Goal: Navigation & Orientation: Find specific page/section

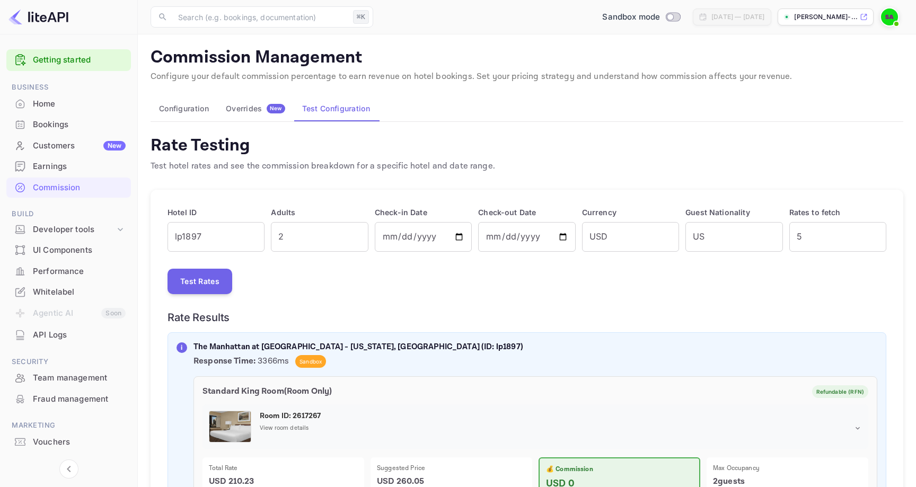
scroll to position [24, 0]
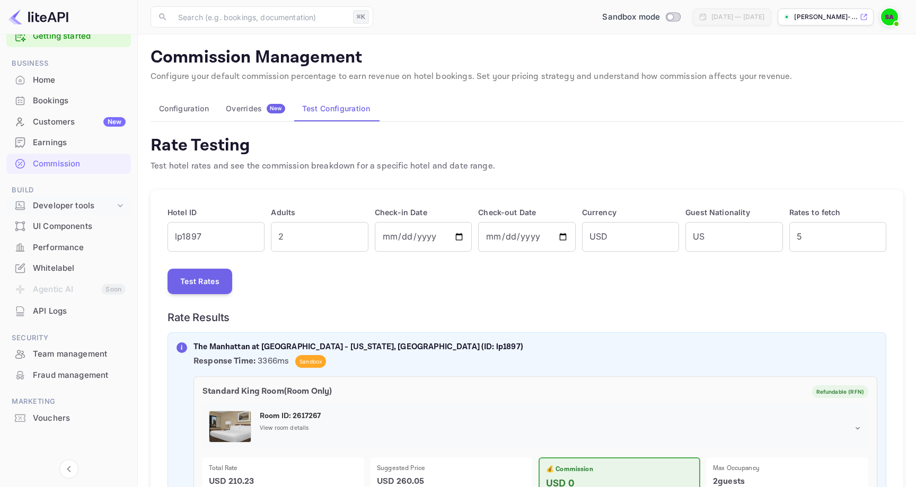
click at [122, 206] on icon at bounding box center [120, 205] width 11 height 11
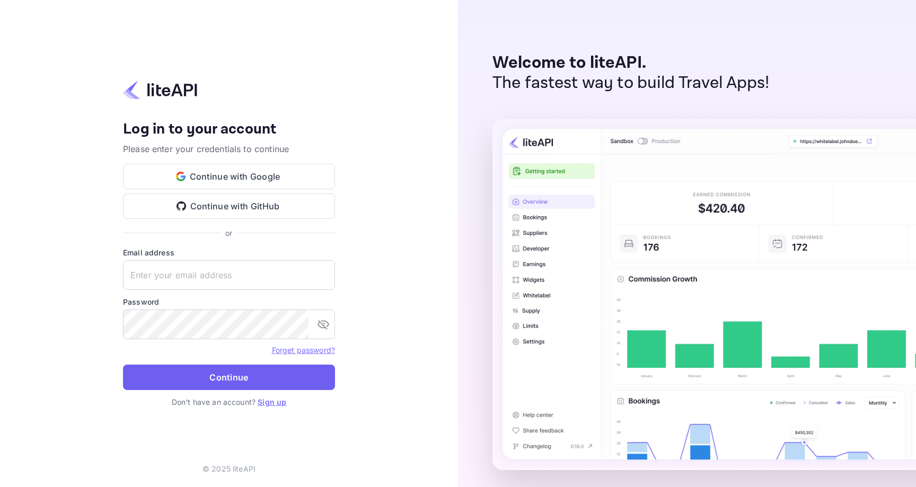
type input "[PERSON_NAME][EMAIL_ADDRESS][DOMAIN_NAME]"
click at [232, 376] on button "Continue" at bounding box center [229, 377] width 212 height 25
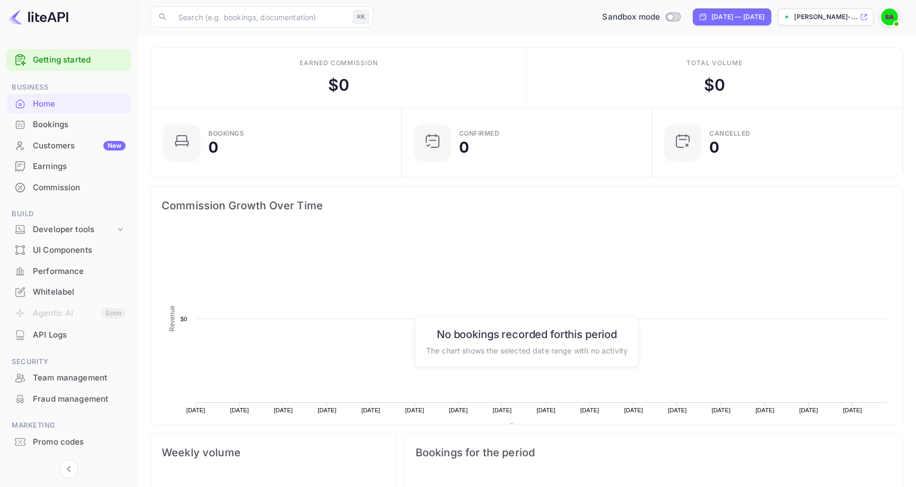
scroll to position [172, 244]
click at [61, 336] on div "API Logs" at bounding box center [79, 335] width 93 height 12
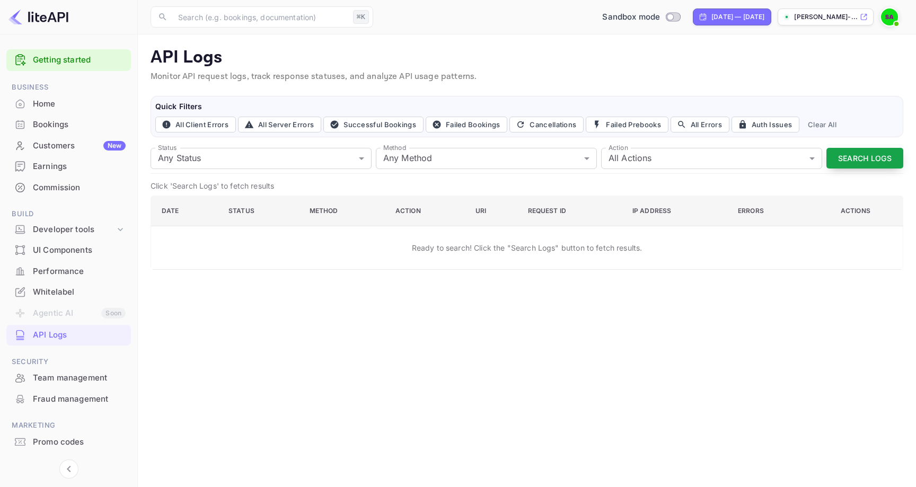
click at [857, 164] on button "Search Logs" at bounding box center [865, 158] width 77 height 21
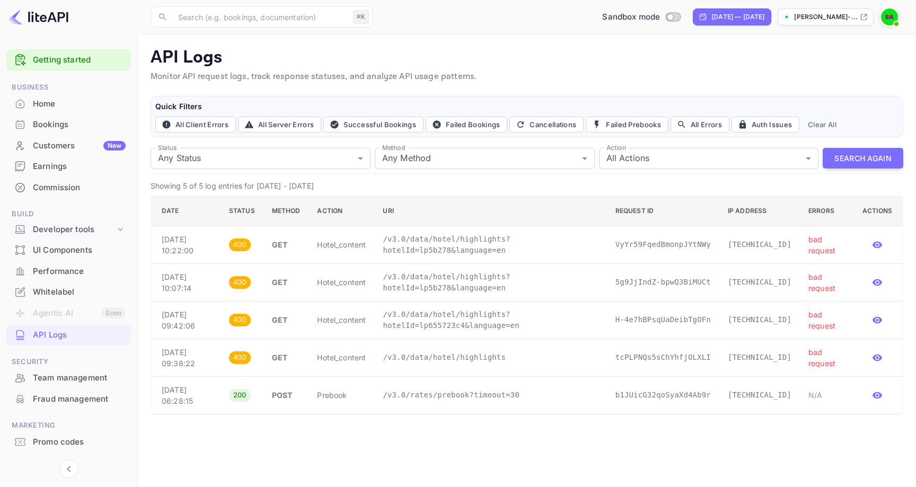
click at [114, 229] on div "Developer tools" at bounding box center [74, 230] width 82 height 12
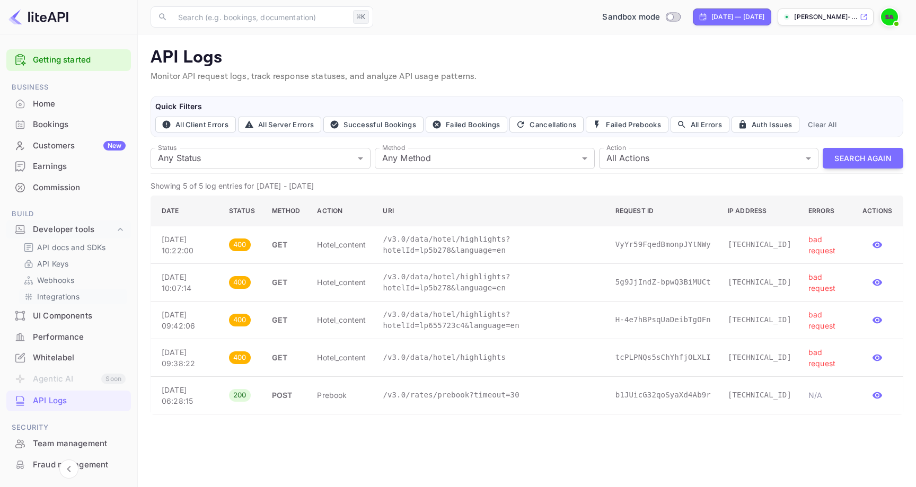
click at [78, 298] on p "Integrations" at bounding box center [58, 296] width 42 height 11
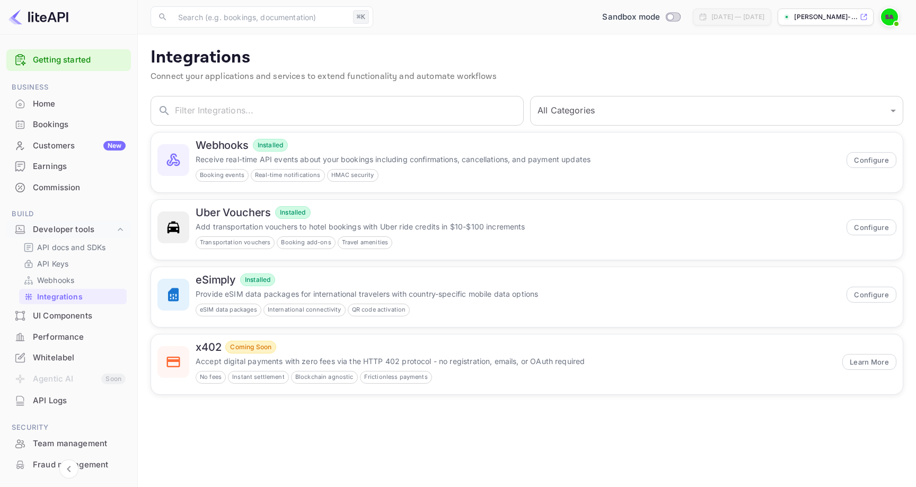
click at [75, 336] on div "Performance" at bounding box center [79, 337] width 93 height 12
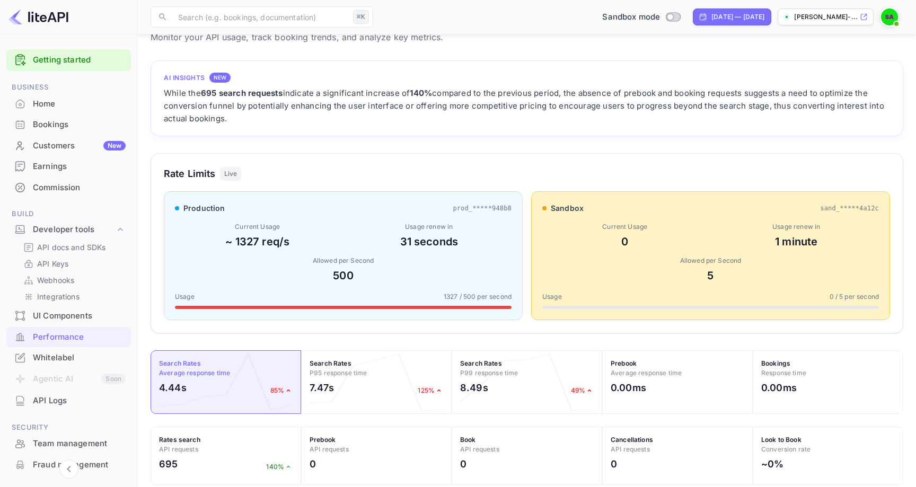
scroll to position [40, 0]
